Goal: Task Accomplishment & Management: Manage account settings

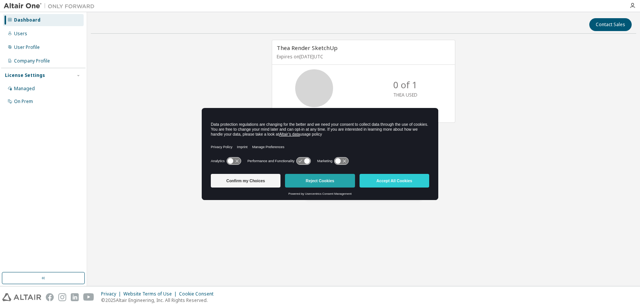
click at [328, 181] on button "Reject Cookies" at bounding box center [320, 181] width 70 height 14
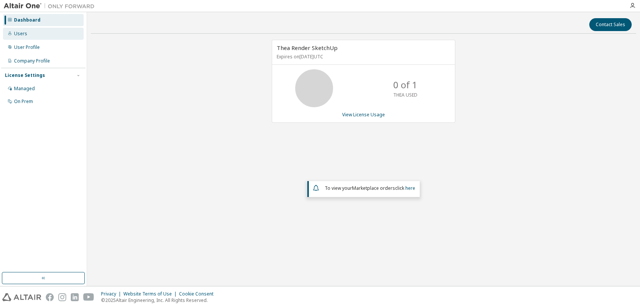
click at [25, 34] on div "Users" at bounding box center [20, 34] width 13 height 6
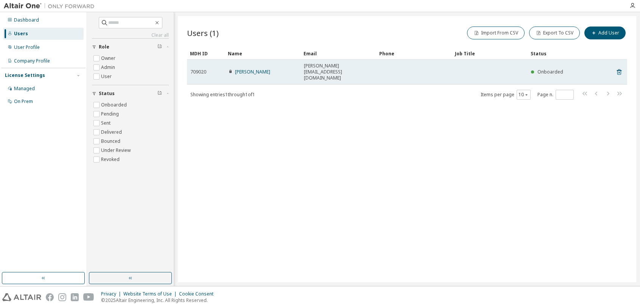
click at [337, 67] on span "[PERSON_NAME][EMAIL_ADDRESS][DOMAIN_NAME]" at bounding box center [338, 72] width 69 height 18
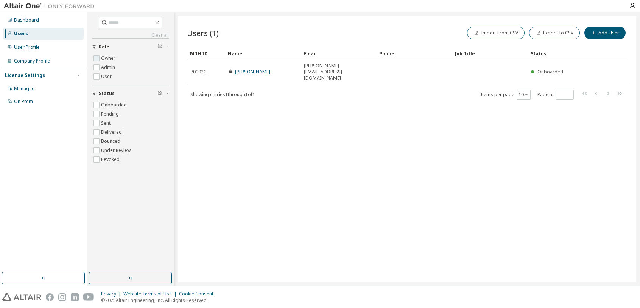
click at [112, 59] on label "Owner" at bounding box center [109, 58] width 16 height 9
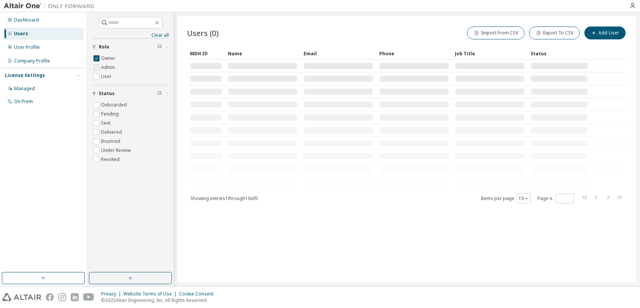
click at [113, 65] on label "Admin" at bounding box center [109, 67] width 16 height 9
click at [107, 75] on label "User" at bounding box center [107, 76] width 12 height 9
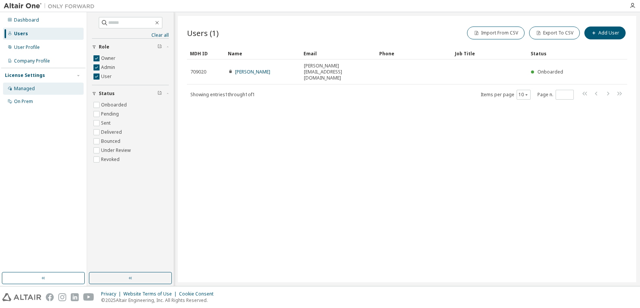
click at [30, 86] on div "Managed" at bounding box center [24, 89] width 21 height 6
